Goal: Find specific page/section: Find specific page/section

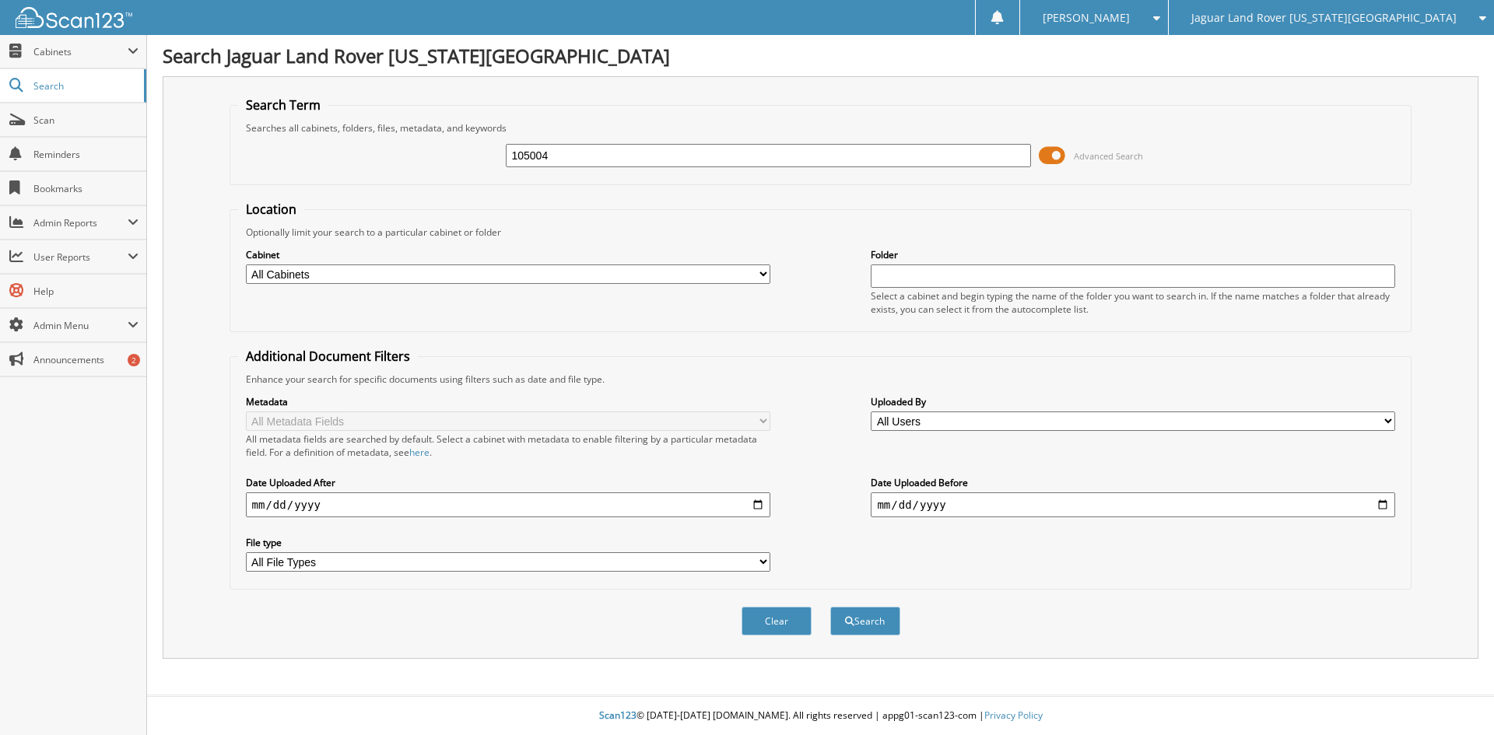
type input "105004"
click at [830, 607] on button "Search" at bounding box center [865, 621] width 70 height 29
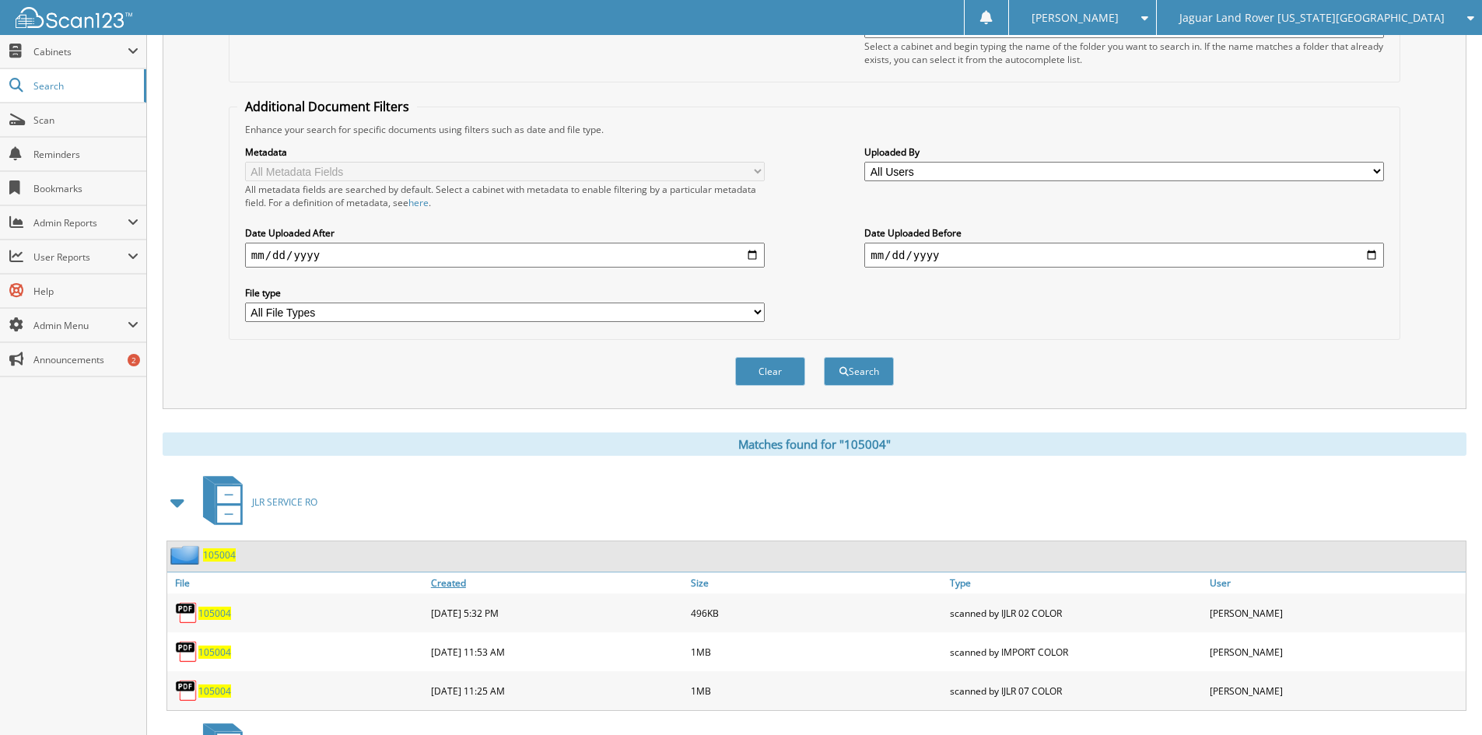
scroll to position [389, 0]
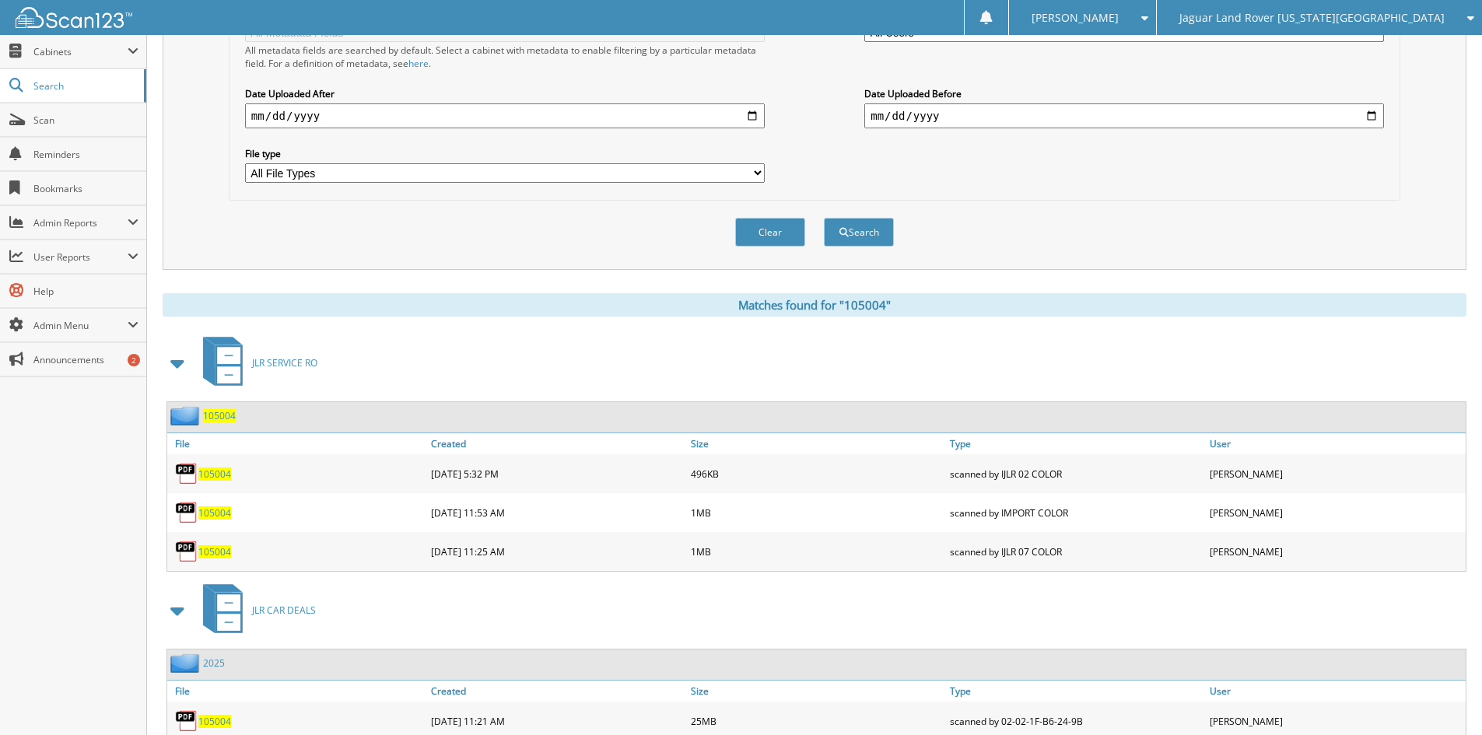
click at [180, 364] on span at bounding box center [178, 363] width 22 height 28
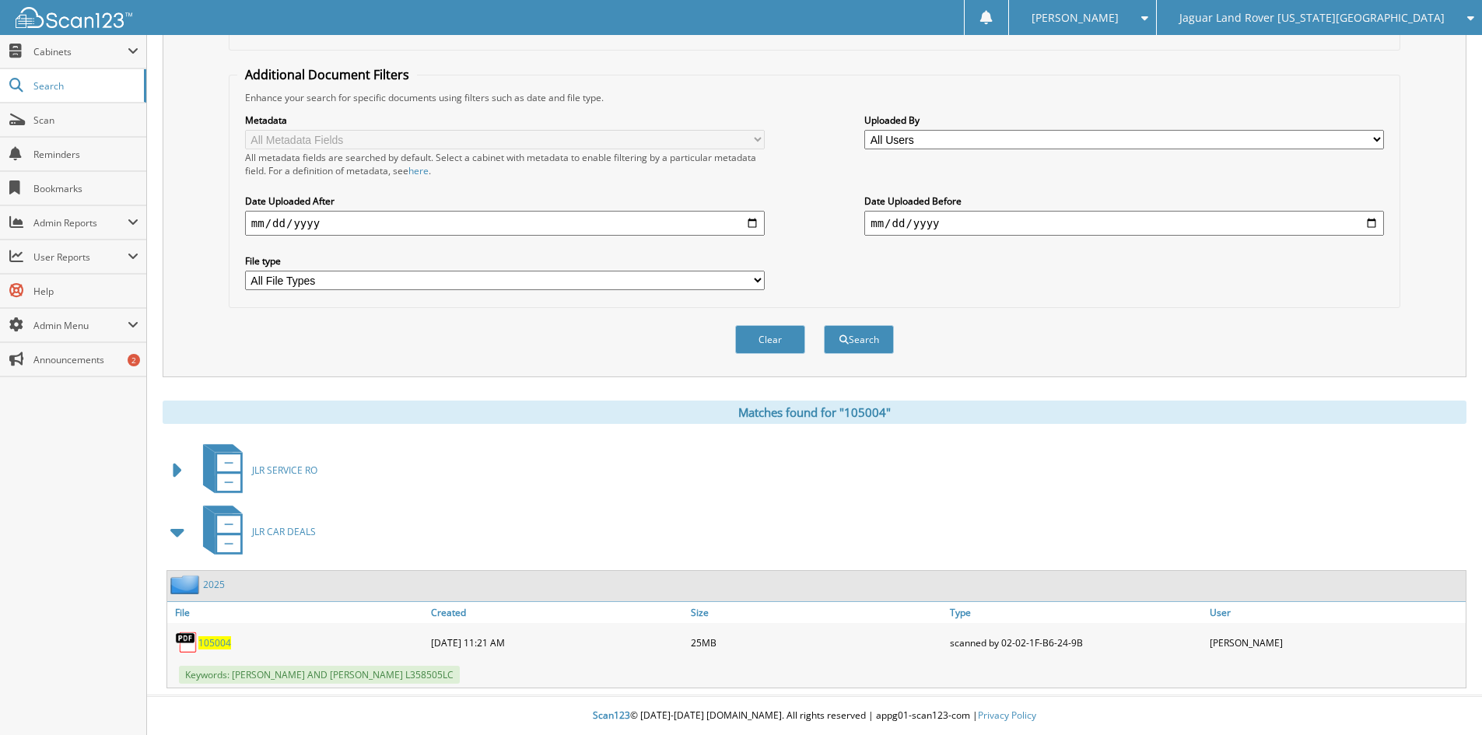
click at [216, 643] on span "105004" at bounding box center [214, 642] width 33 height 13
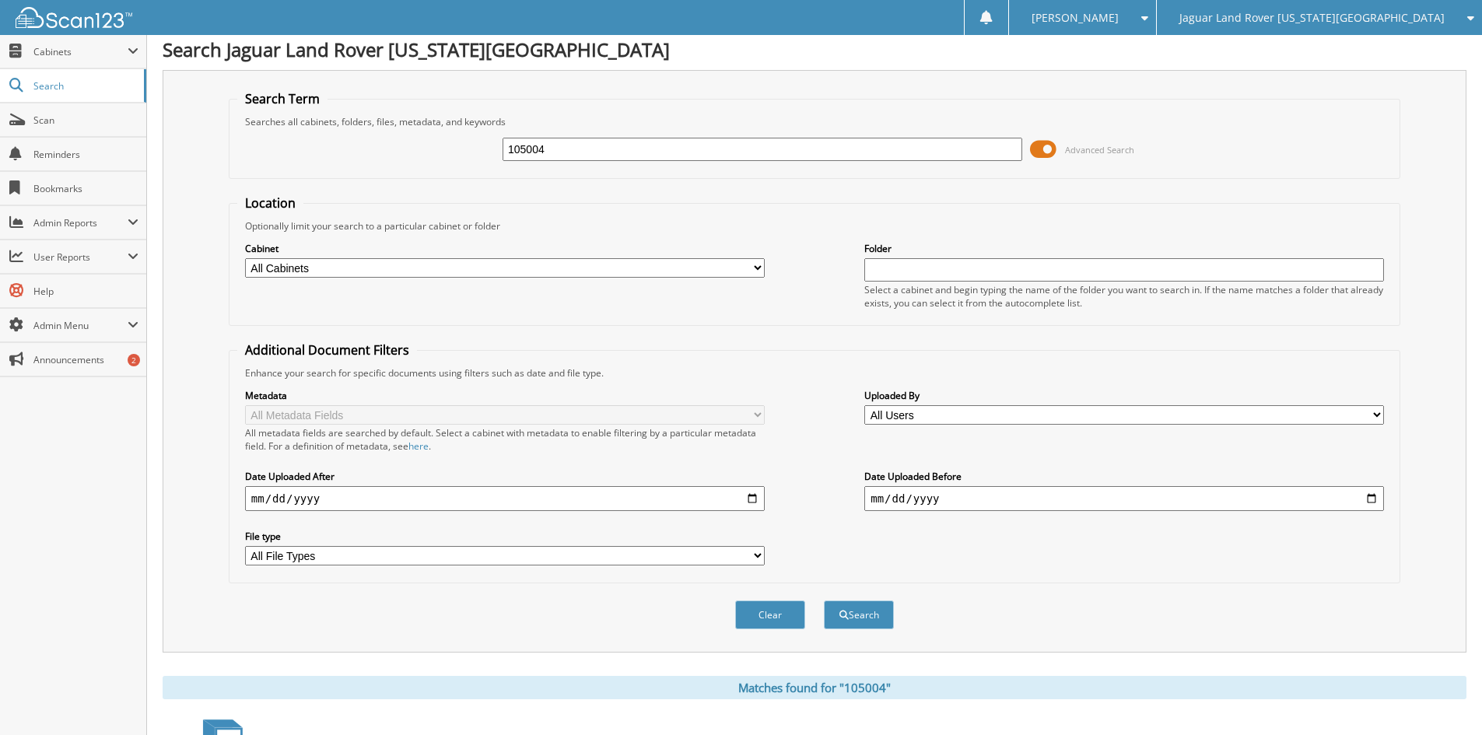
scroll to position [0, 0]
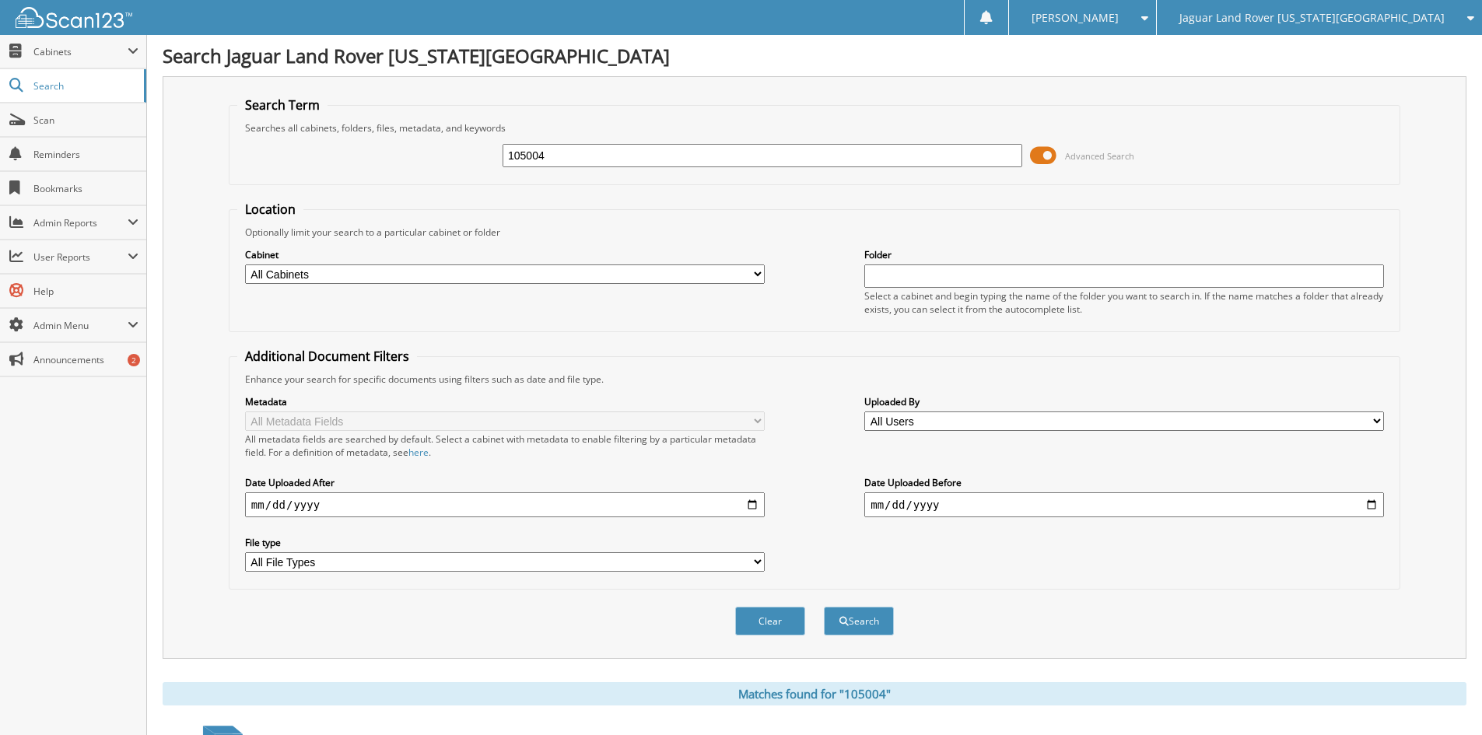
click at [568, 156] on input "105004" at bounding box center [763, 155] width 520 height 23
type input "104924"
click at [824, 607] on button "Search" at bounding box center [859, 621] width 70 height 29
click at [573, 149] on input "104924" at bounding box center [763, 155] width 520 height 23
click at [590, 159] on input "104924" at bounding box center [763, 155] width 520 height 23
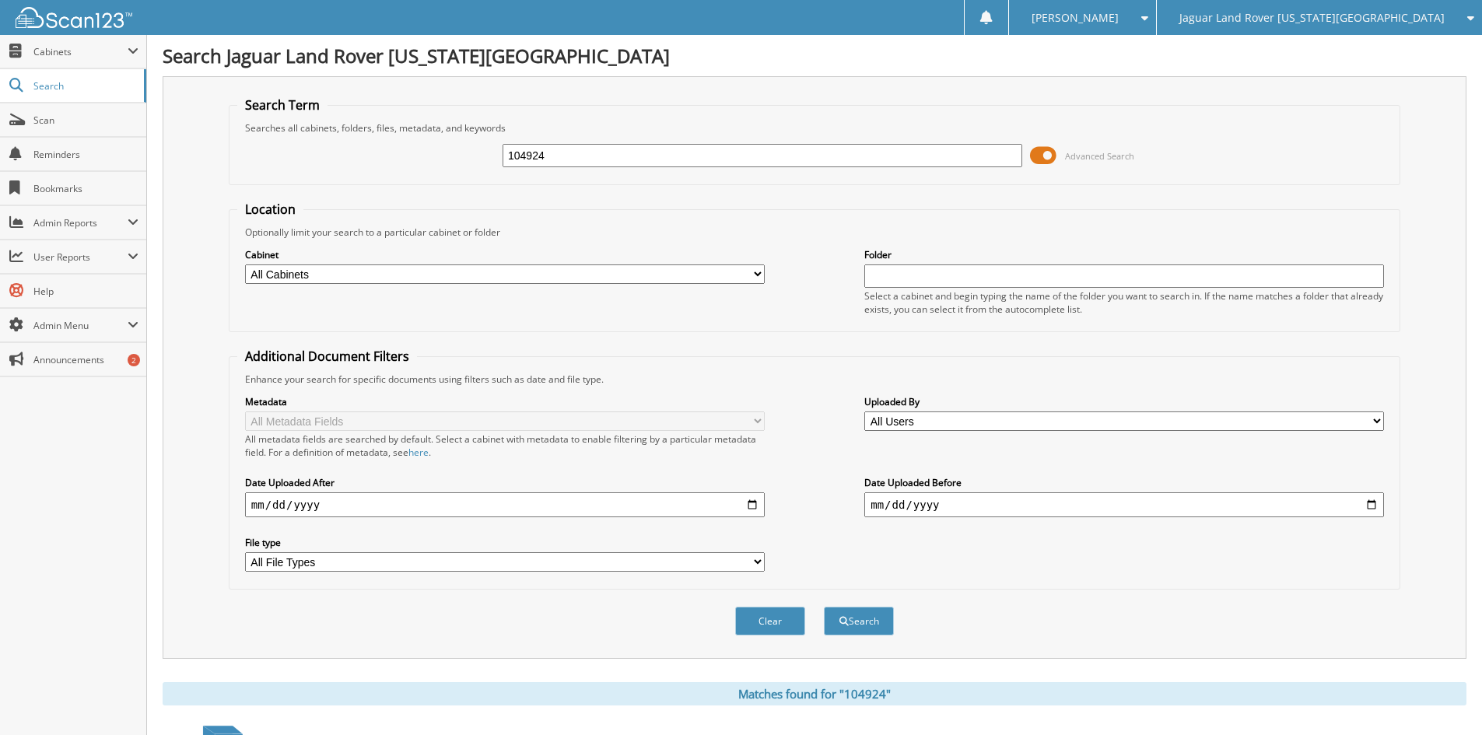
click at [824, 607] on button "Search" at bounding box center [859, 621] width 70 height 29
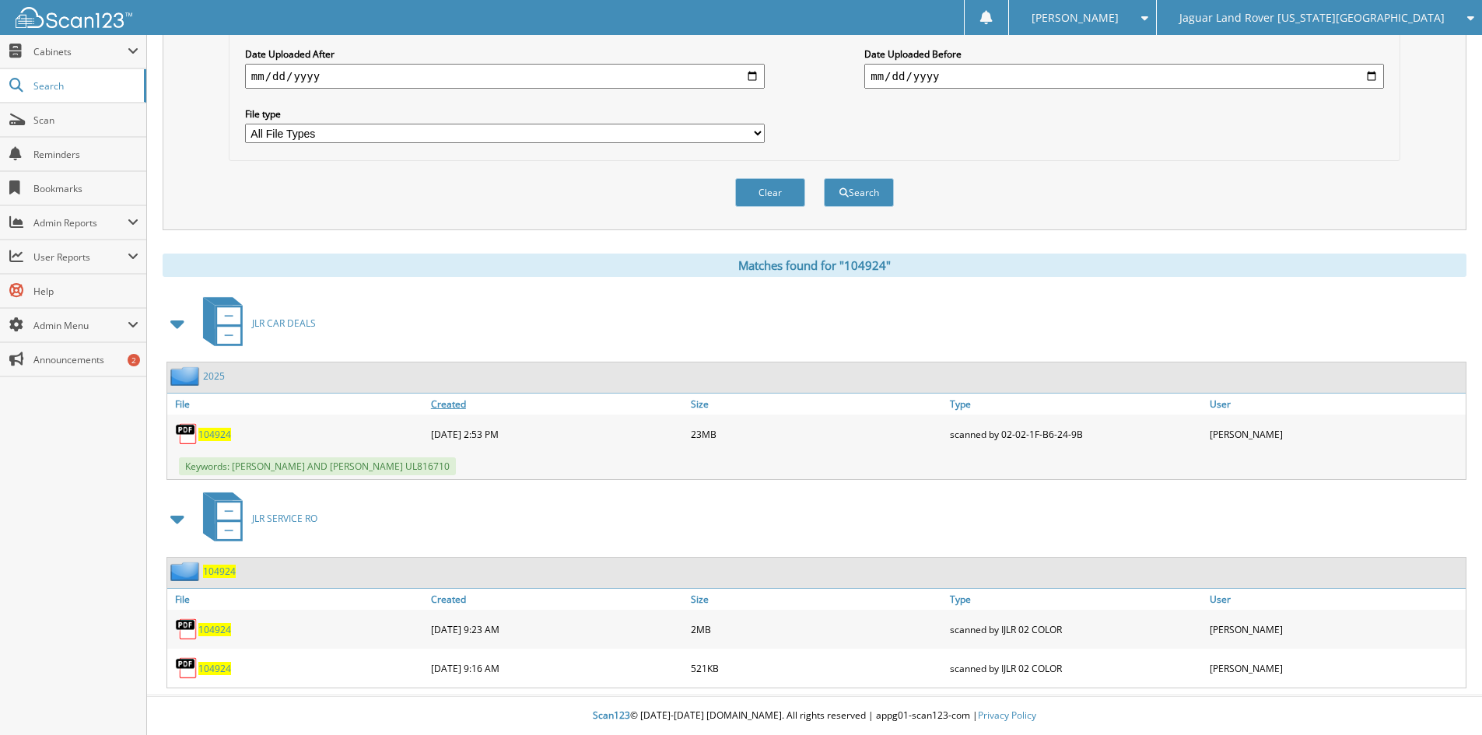
scroll to position [429, 0]
click at [211, 436] on span "104924" at bounding box center [214, 434] width 33 height 13
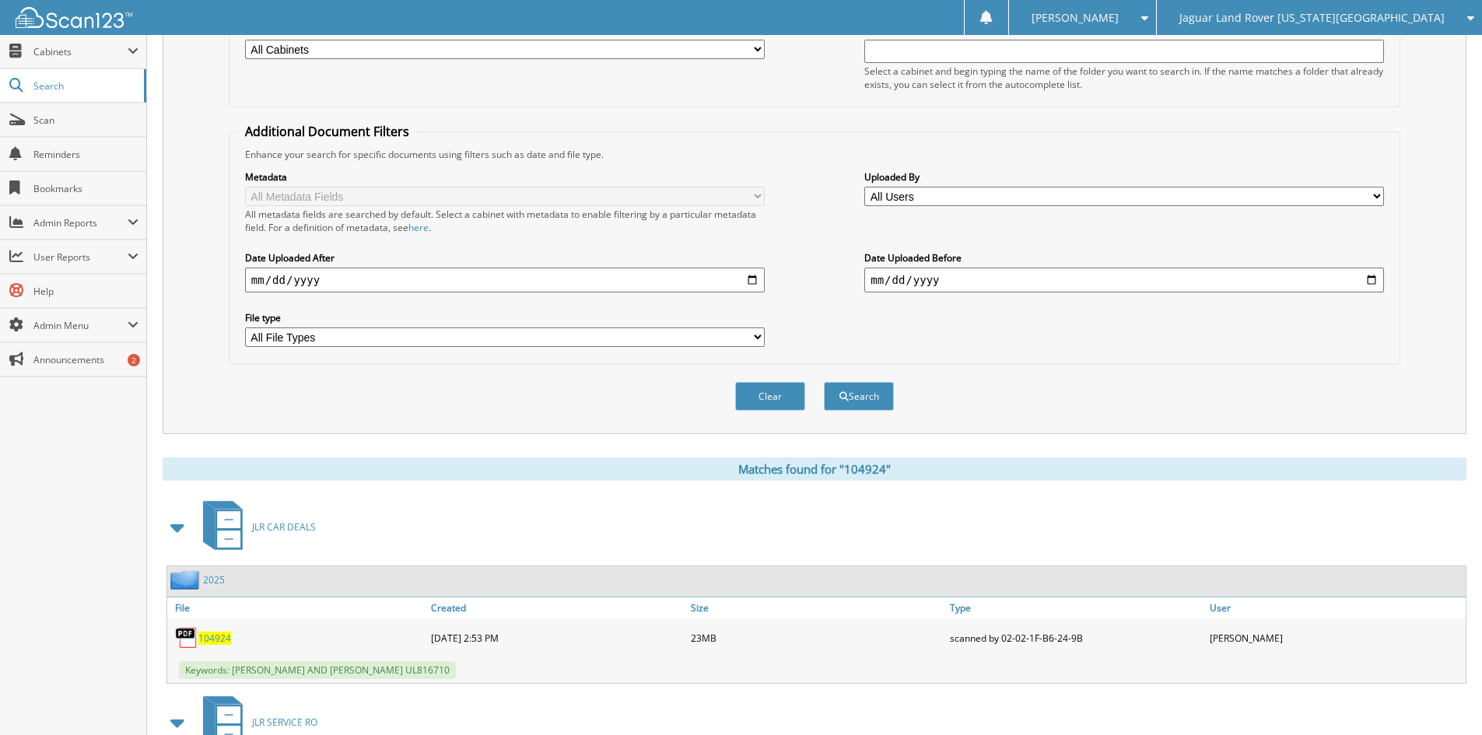
scroll to position [0, 0]
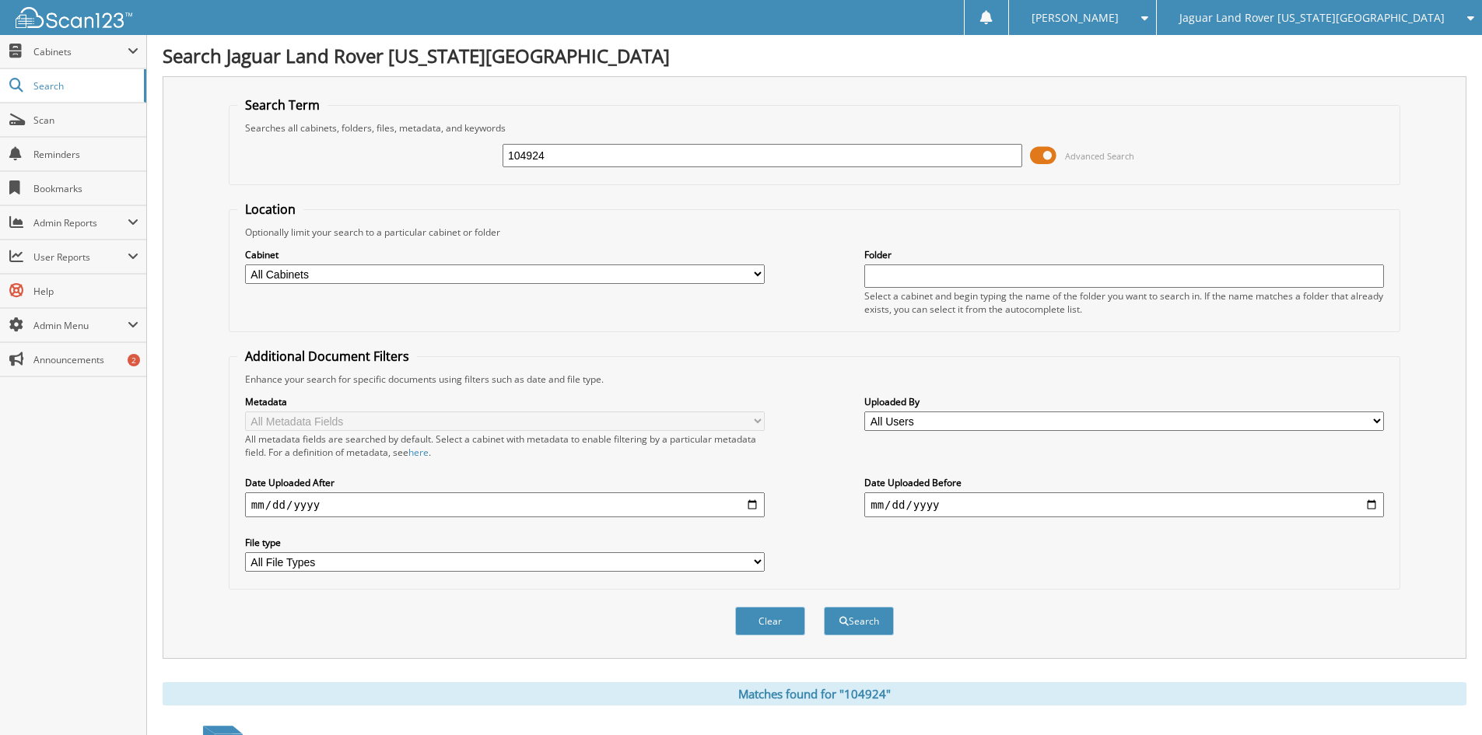
drag, startPoint x: 568, startPoint y: 156, endPoint x: 482, endPoint y: 151, distance: 85.7
click at [482, 151] on div "104924 Advanced Search" at bounding box center [814, 156] width 1155 height 42
type input "221248"
click at [824, 607] on button "Search" at bounding box center [859, 621] width 70 height 29
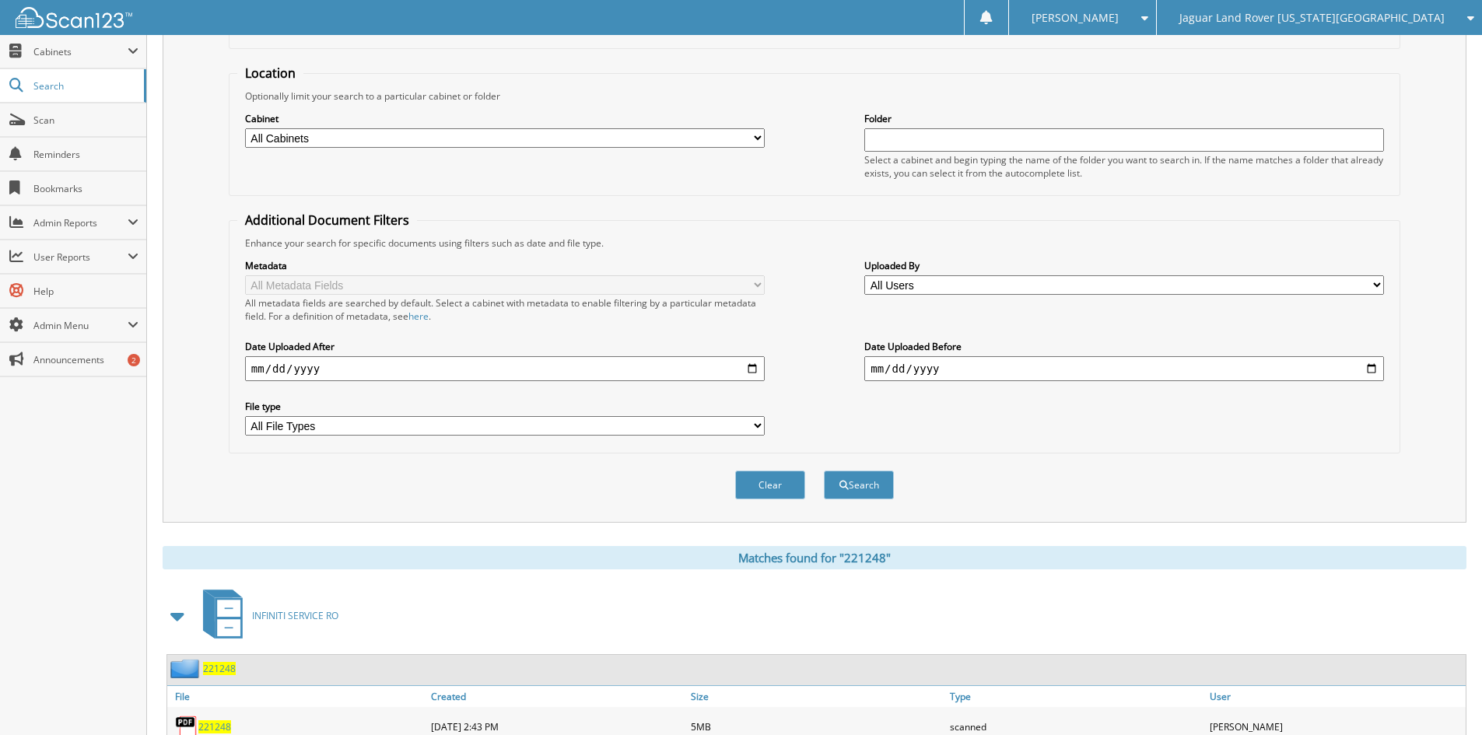
scroll to position [260, 0]
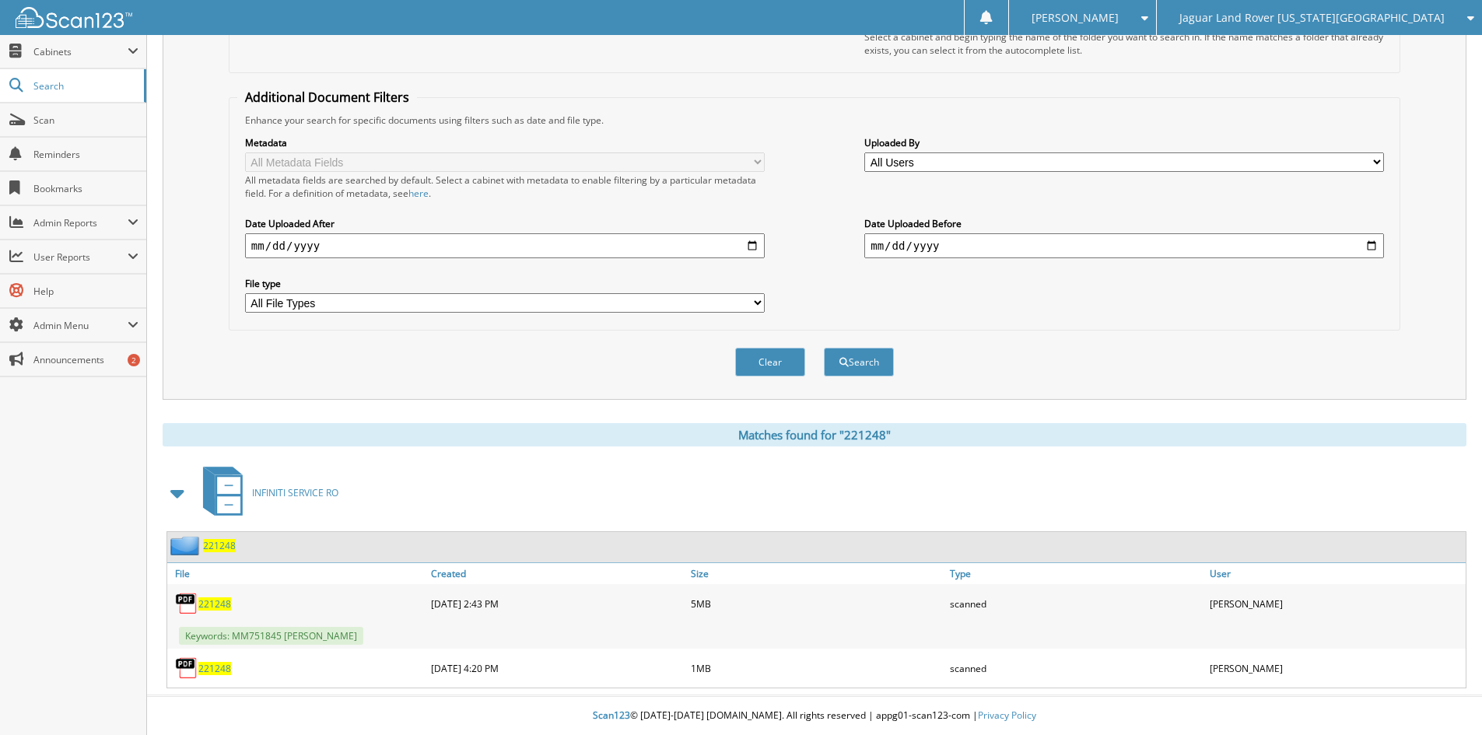
click at [216, 605] on span "221248" at bounding box center [214, 604] width 33 height 13
click at [222, 668] on span "221248" at bounding box center [214, 668] width 33 height 13
